Goal: Information Seeking & Learning: Learn about a topic

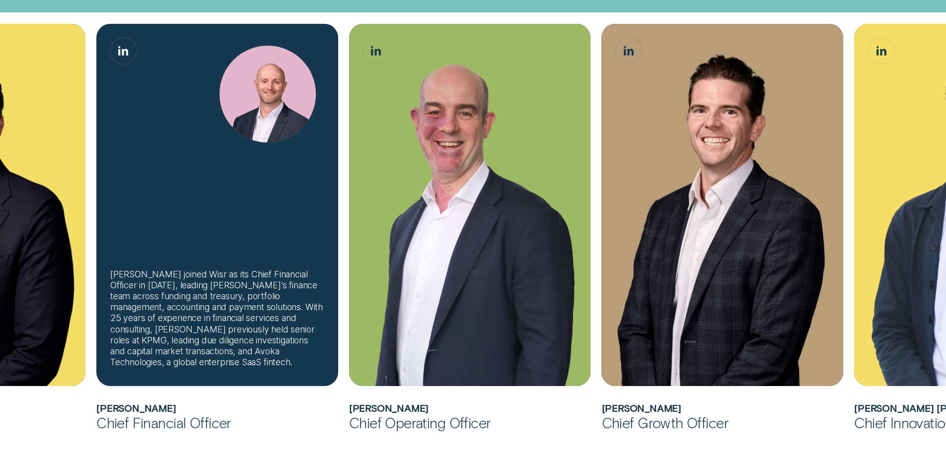
scroll to position [447, 0]
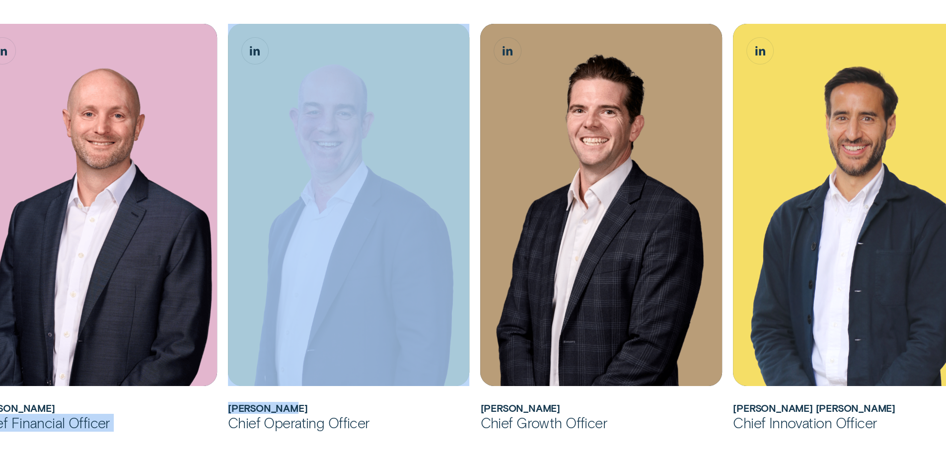
drag, startPoint x: 163, startPoint y: 400, endPoint x: 411, endPoint y: 381, distance: 248.5
click at [464, 394] on ul "[PERSON_NAME] joined Wisr as its Chief Financial Officer in [DATE] before being…" at bounding box center [159, 237] width 884 height 427
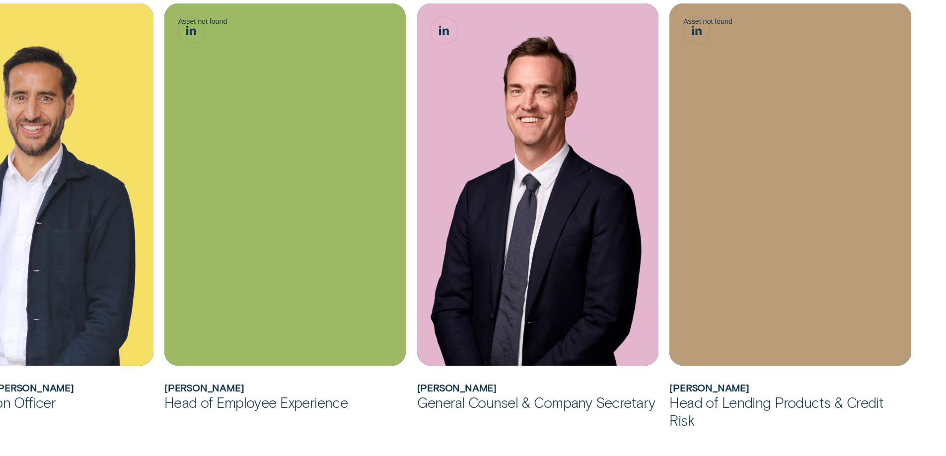
scroll to position [857, 0]
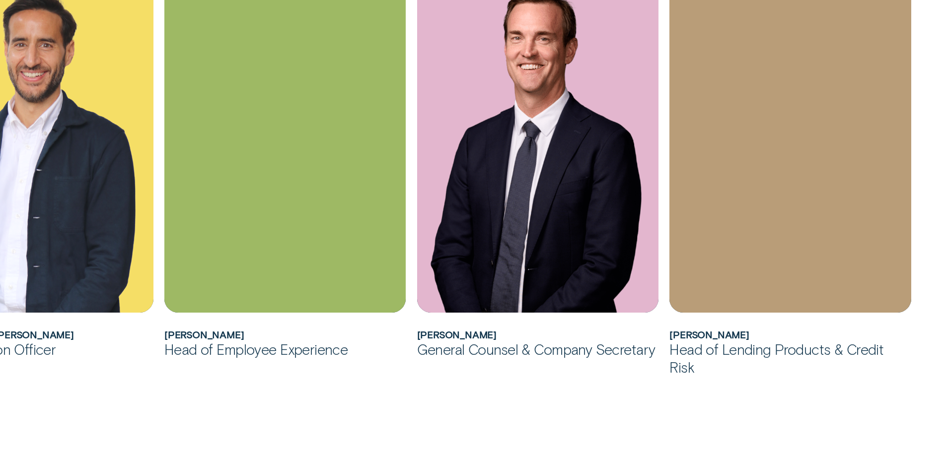
click at [726, 333] on h2 "[PERSON_NAME]" at bounding box center [790, 334] width 242 height 11
click at [758, 333] on h2 "[PERSON_NAME]" at bounding box center [790, 334] width 242 height 11
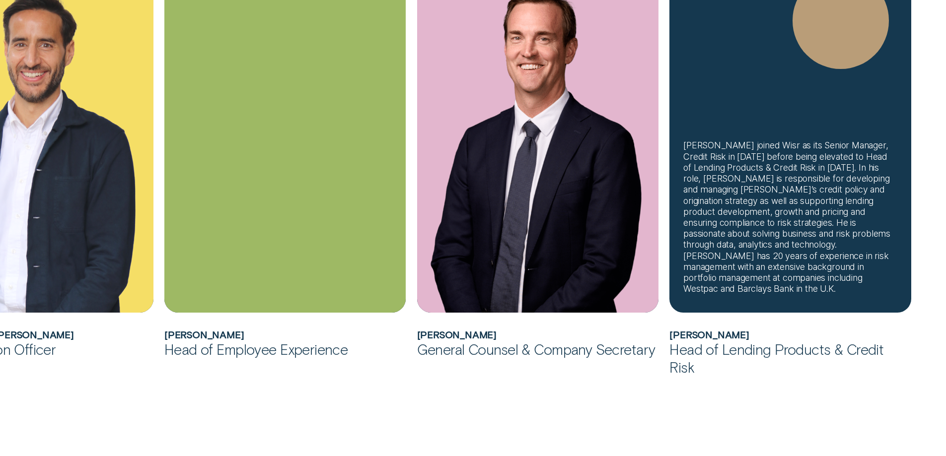
click at [763, 257] on div "[PERSON_NAME] joined Wisr as its Senior Manager, Credit Risk in [DATE] before b…" at bounding box center [790, 217] width 214 height 154
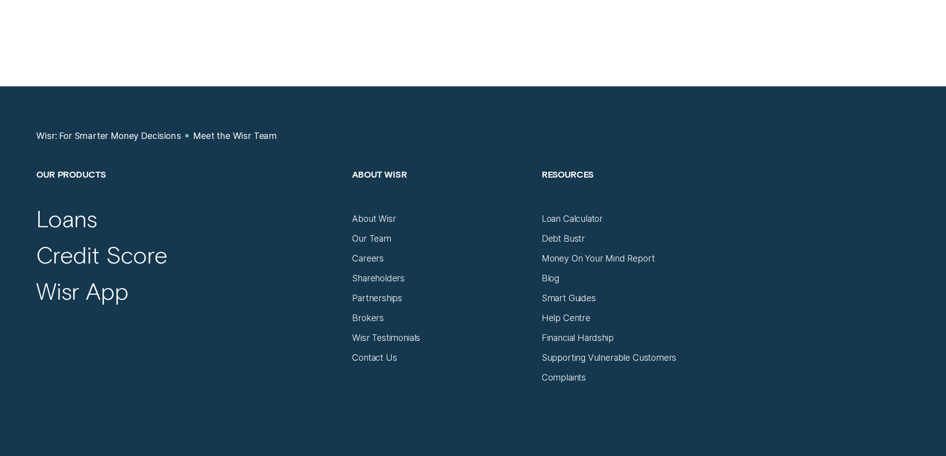
scroll to position [1231, 0]
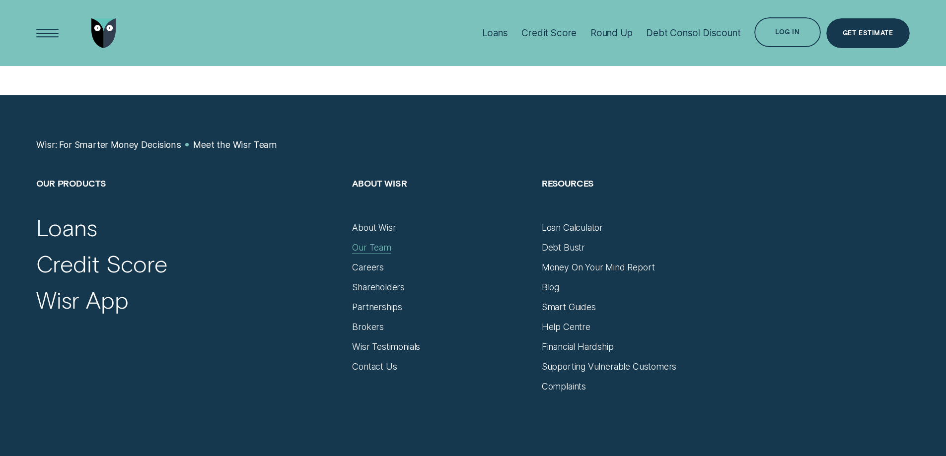
click at [374, 242] on div "Our Team" at bounding box center [371, 247] width 39 height 11
click at [365, 243] on div "Our Team" at bounding box center [371, 247] width 39 height 11
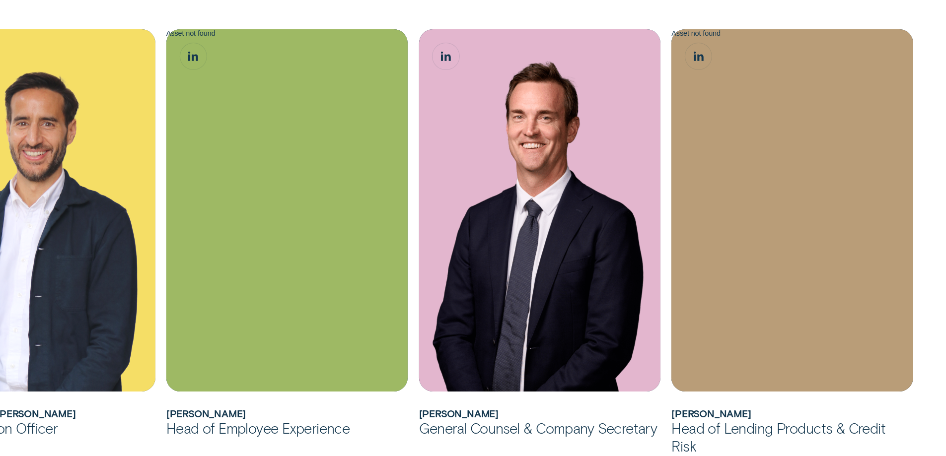
scroll to position [834, 0]
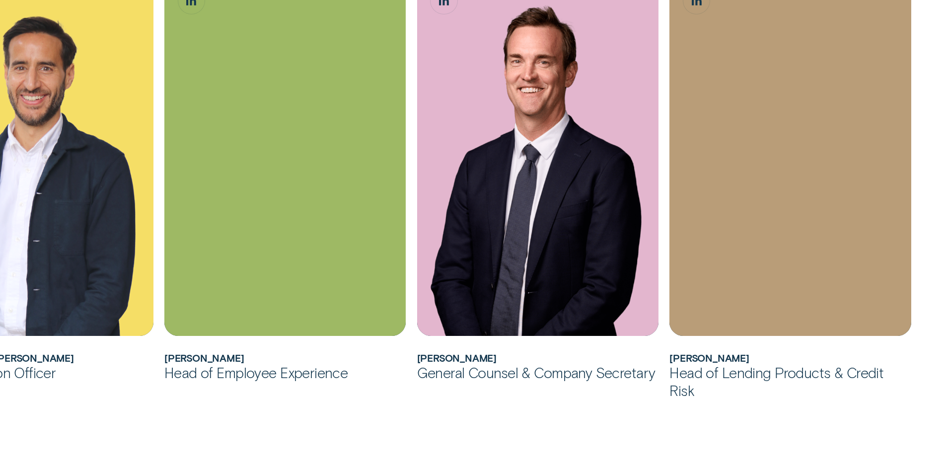
drag, startPoint x: 251, startPoint y: 412, endPoint x: 734, endPoint y: 382, distance: 483.6
click at [737, 359] on h2 "[PERSON_NAME]" at bounding box center [790, 358] width 242 height 11
drag, startPoint x: 328, startPoint y: 408, endPoint x: 919, endPoint y: 281, distance: 604.9
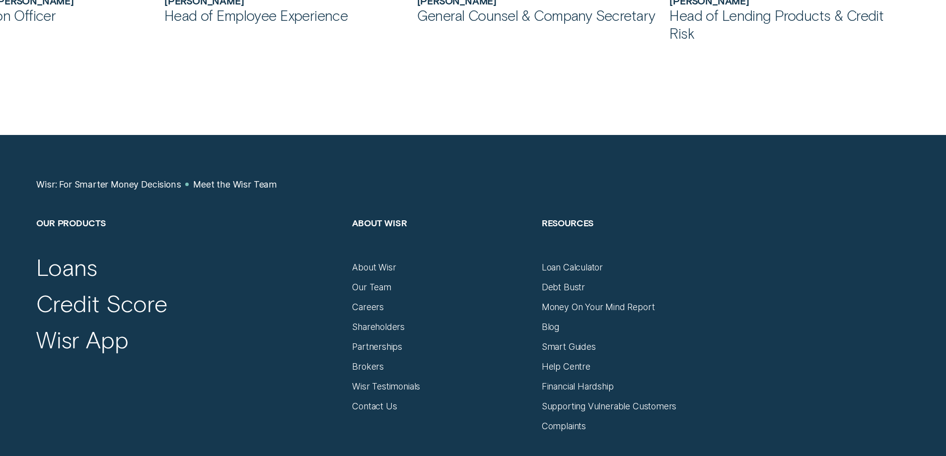
scroll to position [1192, 0]
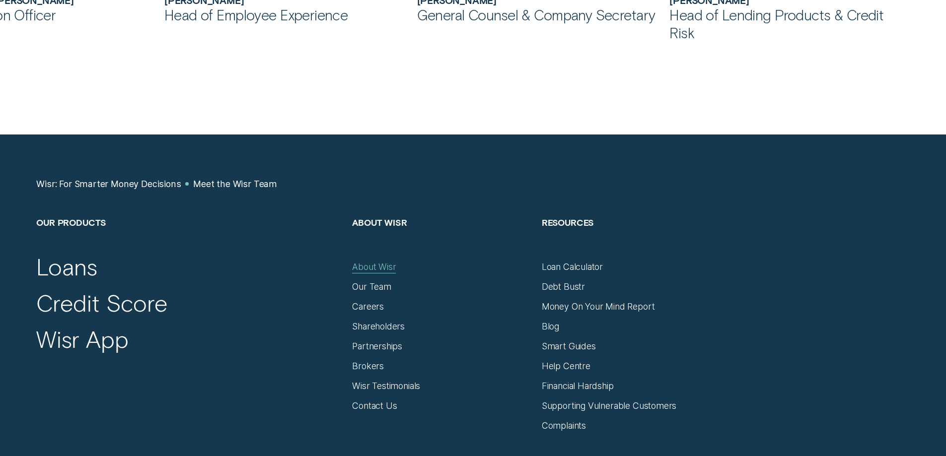
click at [386, 265] on div "About Wisr" at bounding box center [374, 267] width 44 height 11
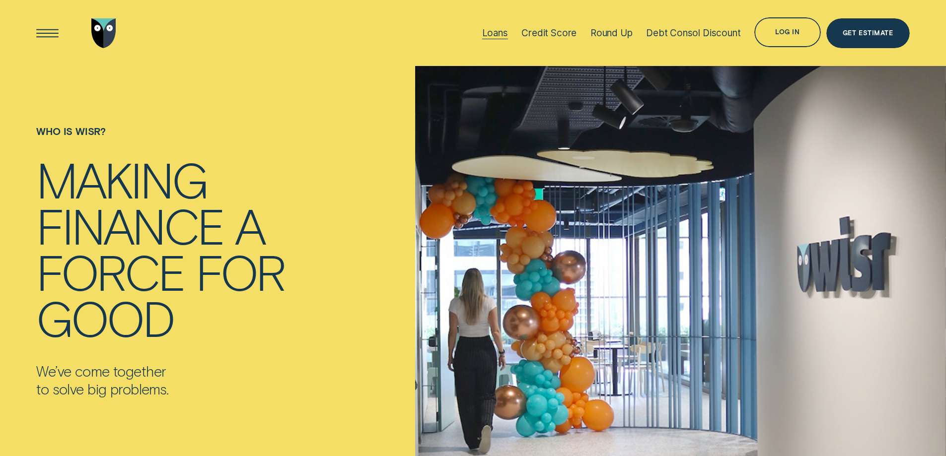
click at [494, 29] on div "Loans" at bounding box center [495, 32] width 26 height 11
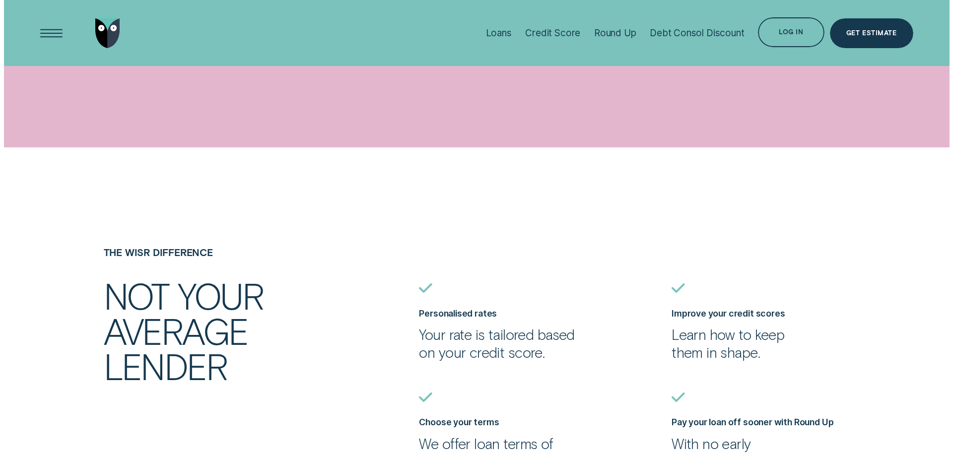
scroll to position [844, 0]
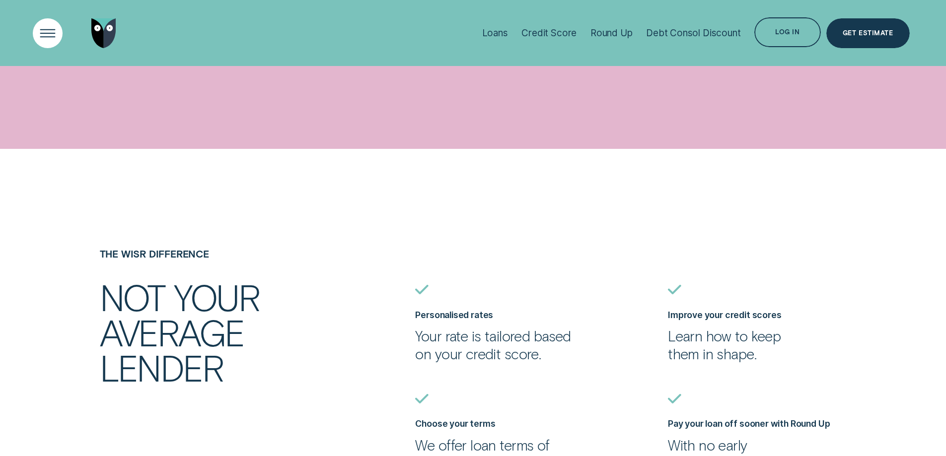
click at [44, 29] on div "Open Menu" at bounding box center [47, 33] width 42 height 42
